Goal: Task Accomplishment & Management: Use online tool/utility

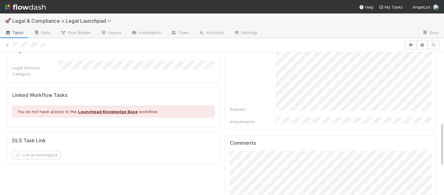
scroll to position [228, 0]
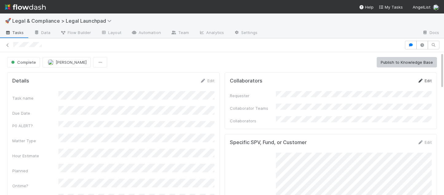
click at [428, 81] on link "Edit" at bounding box center [424, 80] width 14 height 5
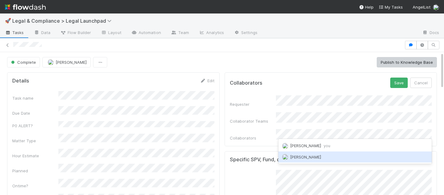
click at [301, 158] on span "[PERSON_NAME]" at bounding box center [305, 157] width 31 height 5
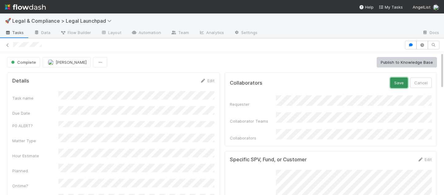
click at [397, 84] on button "Save" at bounding box center [399, 83] width 18 height 10
